Goal: Task Accomplishment & Management: Use online tool/utility

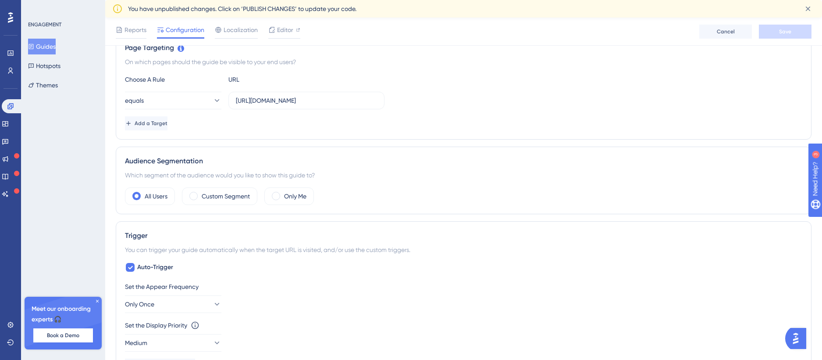
scroll to position [219, 0]
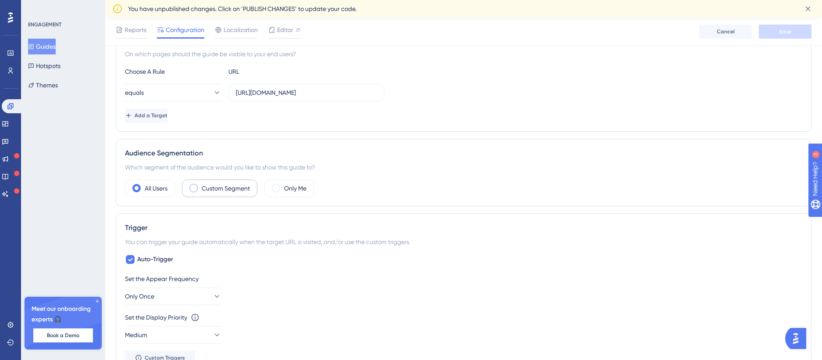
click at [228, 188] on label "Custom Segment" at bounding box center [226, 188] width 48 height 11
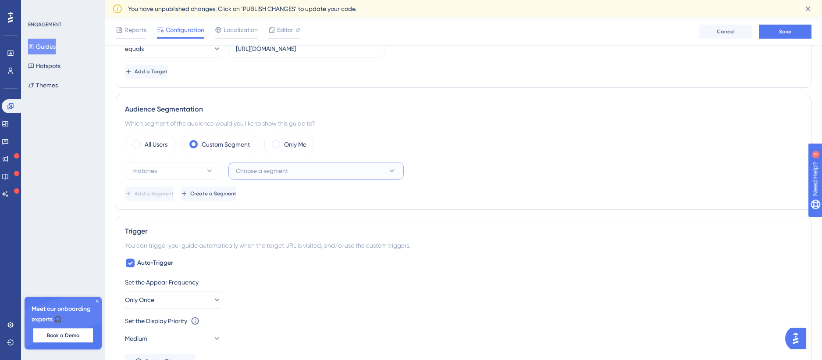
click at [254, 168] on span "Choose a segment" at bounding box center [262, 170] width 52 height 11
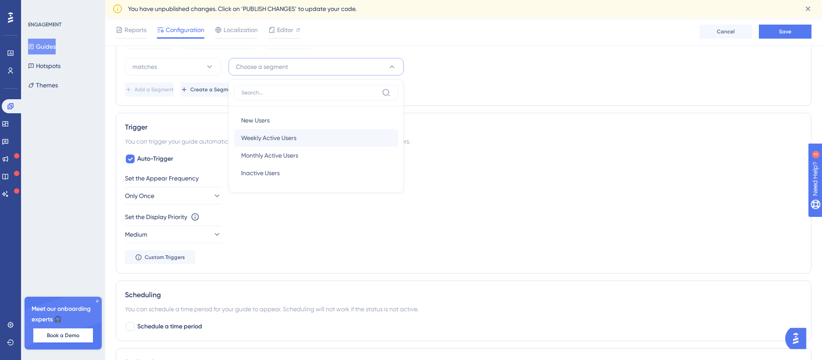
scroll to position [323, 0]
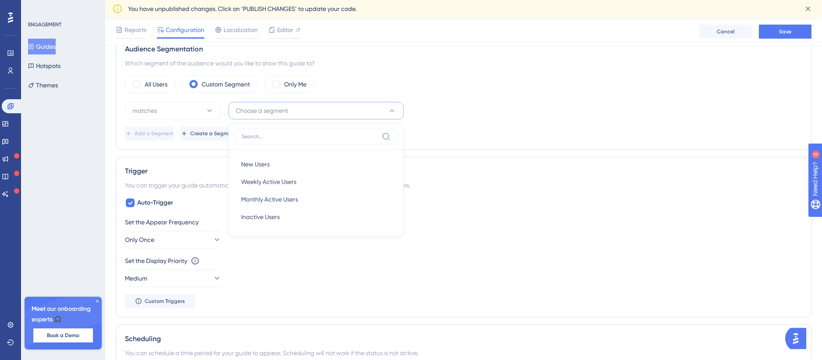
click at [457, 112] on div "matches Choose a segment New Users New Users Weekly Active Users Weekly Active …" at bounding box center [464, 111] width 678 height 18
click at [213, 113] on icon at bounding box center [209, 110] width 9 height 9
click at [265, 111] on span "Choose a segment" at bounding box center [262, 110] width 52 height 11
click at [530, 133] on div "Add a Segment Create a Segment" at bounding box center [464, 133] width 678 height 14
click at [189, 136] on icon at bounding box center [185, 133] width 7 height 7
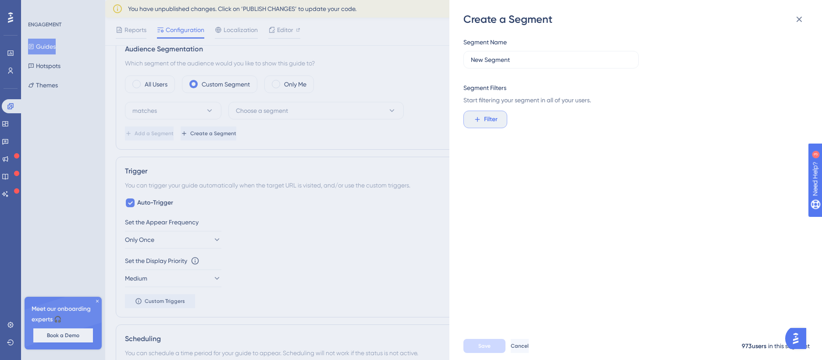
click at [499, 120] on button "Filter" at bounding box center [486, 120] width 44 height 18
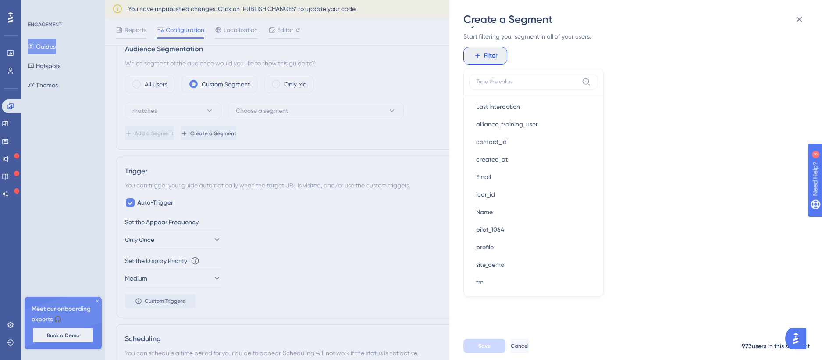
scroll to position [504, 0]
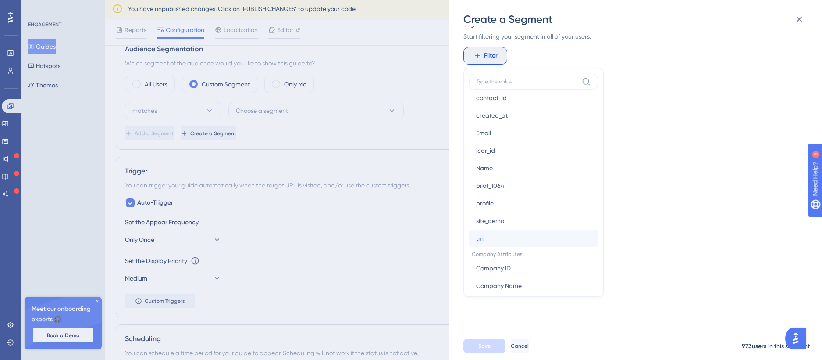
click at [479, 237] on span "tm" at bounding box center [479, 238] width 7 height 11
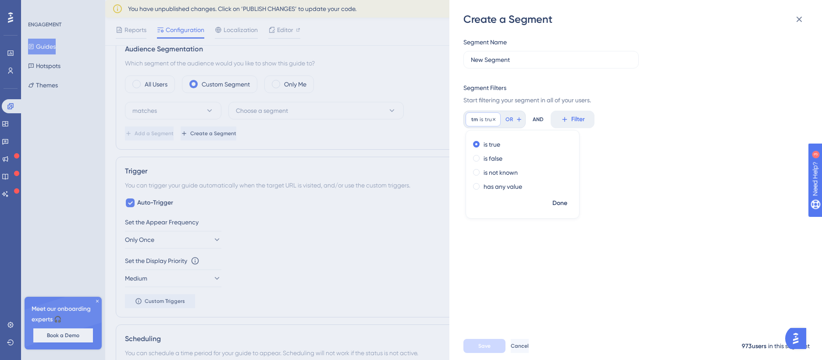
click at [487, 119] on span "true" at bounding box center [490, 119] width 10 height 7
click at [483, 121] on span "is" at bounding box center [482, 119] width 4 height 7
click at [494, 118] on icon at bounding box center [494, 119] width 5 height 5
click at [493, 122] on span "Filter" at bounding box center [491, 119] width 14 height 11
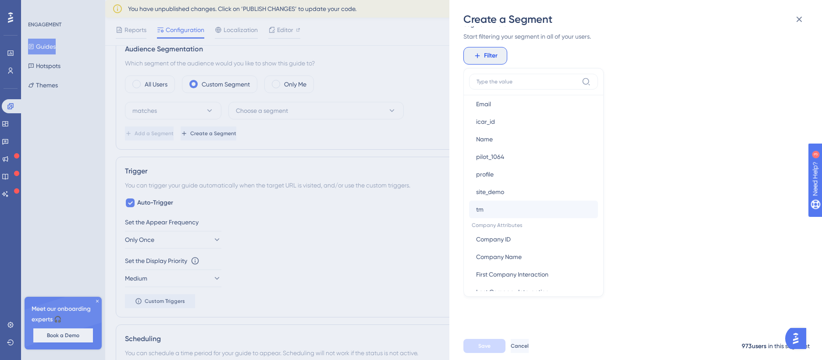
scroll to position [548, 0]
click at [529, 197] on button "tm tm" at bounding box center [533, 195] width 129 height 18
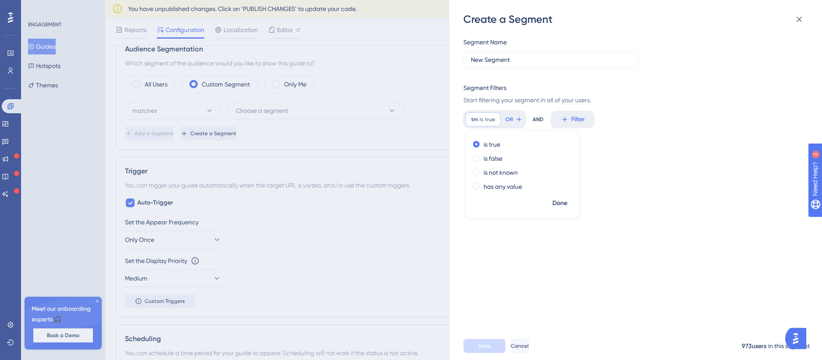
scroll to position [0, 0]
click at [479, 122] on div "tm is true true Remove" at bounding box center [483, 119] width 35 height 14
click at [493, 119] on icon at bounding box center [494, 119] width 3 height 3
click at [493, 119] on span "Filter" at bounding box center [491, 119] width 14 height 11
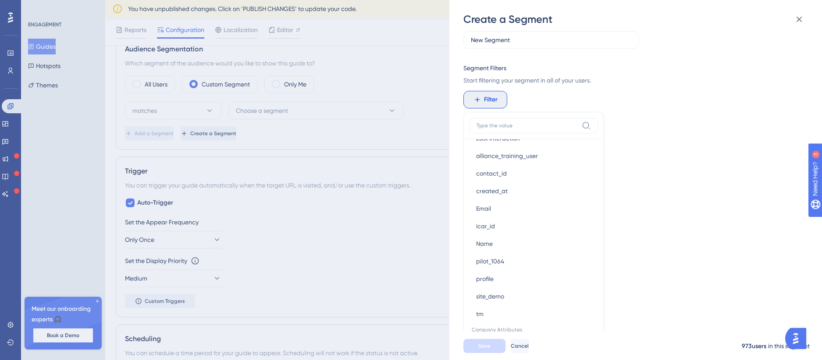
scroll to position [482, 0]
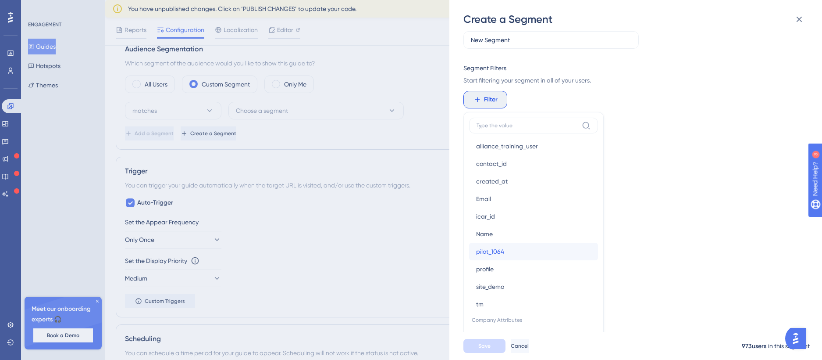
click at [520, 253] on button "pilot_1064 pilot_1064" at bounding box center [533, 252] width 129 height 18
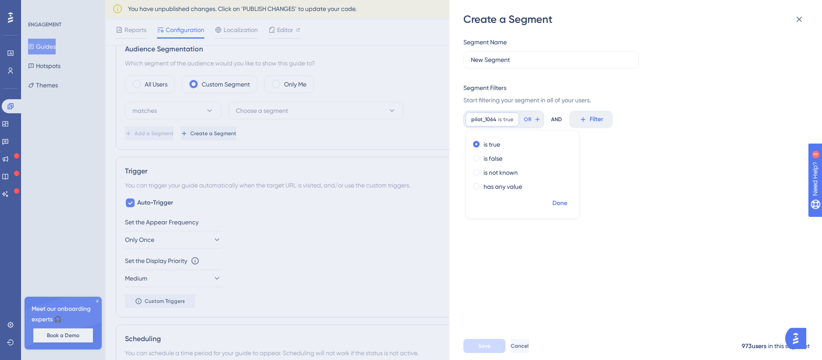
click at [560, 203] on span "Done" at bounding box center [560, 203] width 15 height 11
click at [475, 121] on span "pilot_1064" at bounding box center [484, 119] width 25 height 7
click at [511, 119] on icon at bounding box center [512, 119] width 3 height 3
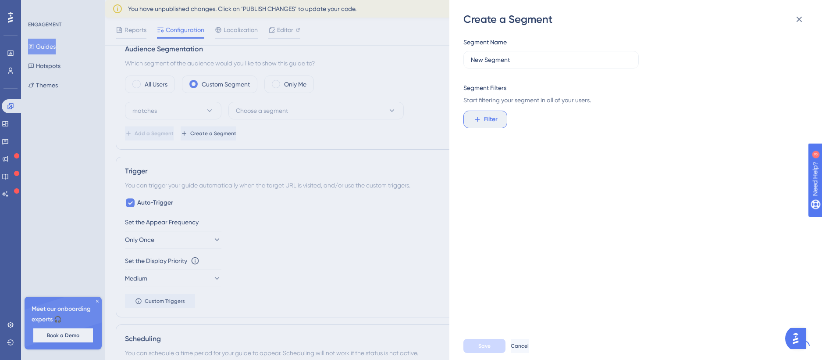
click at [480, 118] on icon at bounding box center [478, 119] width 8 height 8
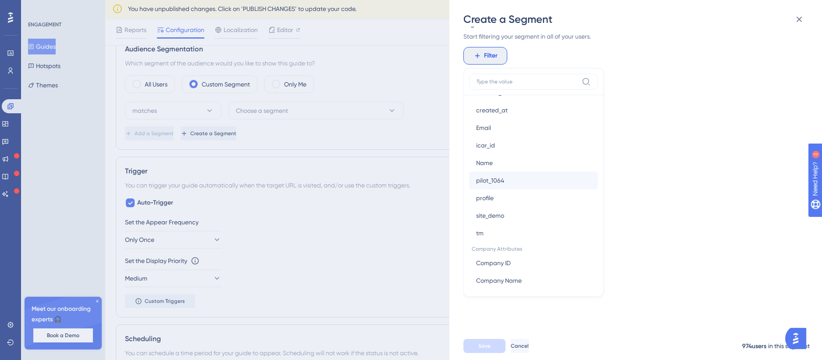
scroll to position [482, 0]
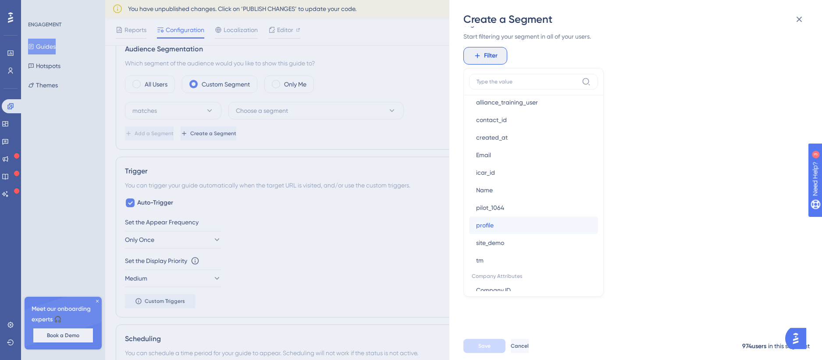
click at [526, 223] on button "profile profile" at bounding box center [533, 225] width 129 height 18
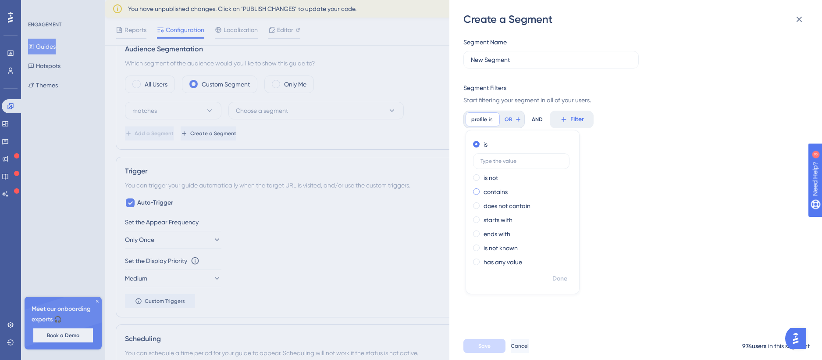
click at [515, 192] on div "contains" at bounding box center [521, 191] width 96 height 11
click at [478, 146] on span at bounding box center [476, 144] width 7 height 7
click at [482, 142] on input "radio" at bounding box center [482, 142] width 0 height 0
click at [516, 160] on input "text" at bounding box center [522, 161] width 82 height 6
click at [479, 206] on span at bounding box center [476, 205] width 7 height 7
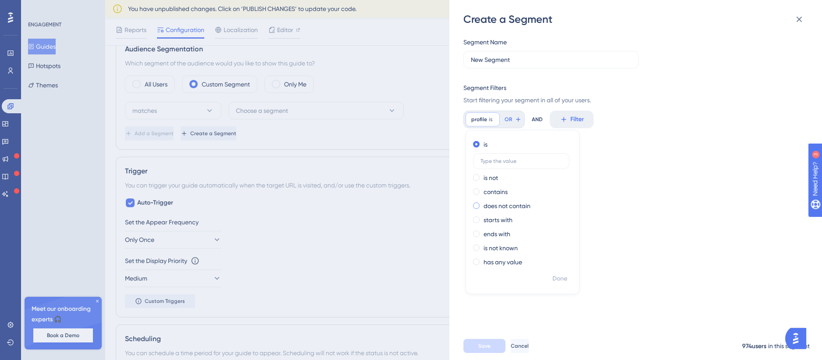
click at [482, 204] on input "radio" at bounding box center [482, 204] width 0 height 0
type input "d"
click at [624, 182] on div "Segment Name New Segment Segment Filters Start filtering your segment in all of…" at bounding box center [641, 178] width 354 height 305
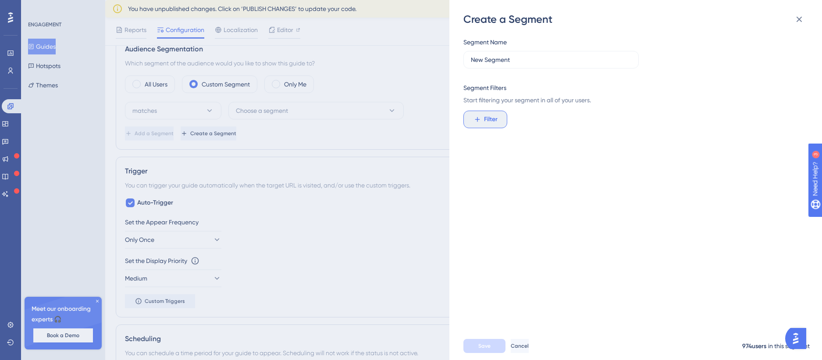
click at [491, 119] on span "Filter" at bounding box center [491, 119] width 14 height 11
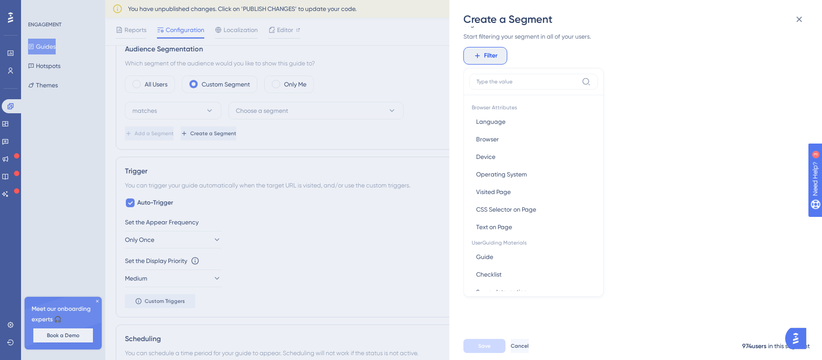
click at [652, 143] on div "Segment Name New Segment Segment Filters Start filtering your segment in all of…" at bounding box center [641, 178] width 354 height 305
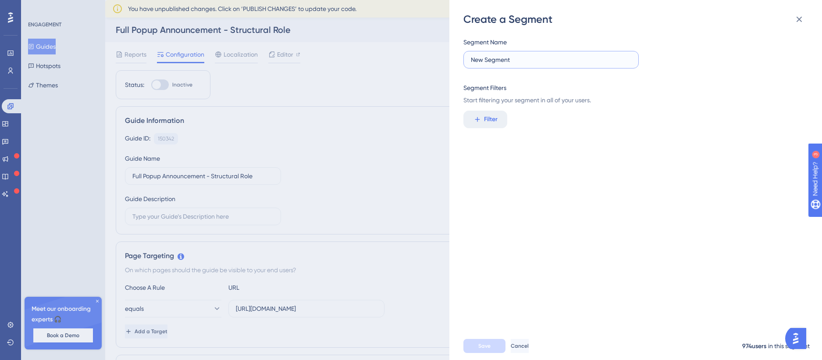
click at [512, 57] on input "New Segment" at bounding box center [551, 60] width 161 height 10
drag, startPoint x: 517, startPoint y: 57, endPoint x: 467, endPoint y: 59, distance: 50.5
click at [467, 59] on label "New Segment" at bounding box center [551, 60] width 175 height 18
type input "Training Managers Only"
